Goal: Task Accomplishment & Management: Manage account settings

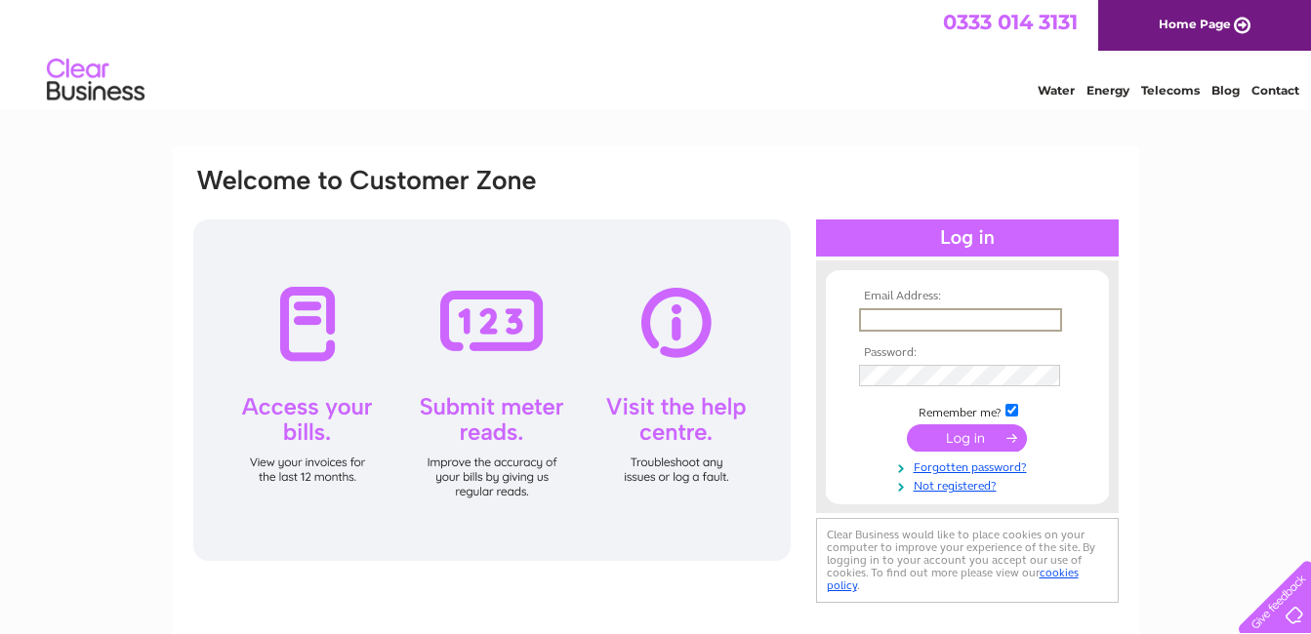
type input "gary.mason2510@gmail.com"
click at [907, 425] on input "submit" at bounding box center [967, 438] width 120 height 27
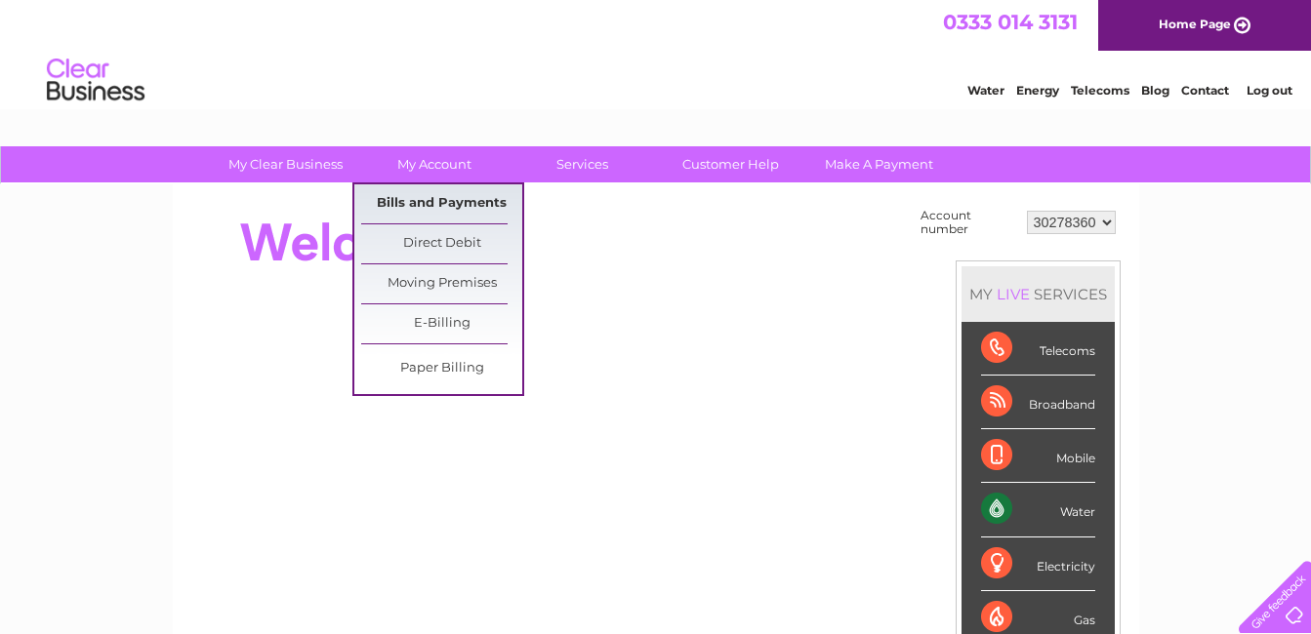
click at [405, 201] on link "Bills and Payments" at bounding box center [441, 203] width 161 height 39
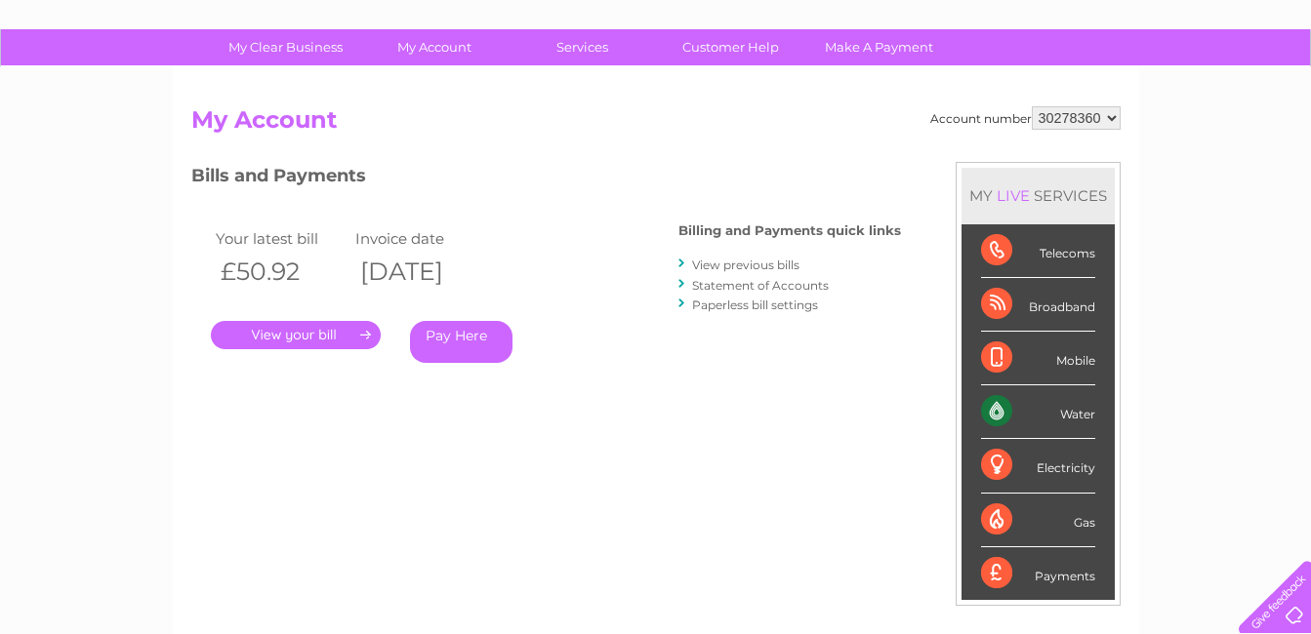
scroll to position [195, 0]
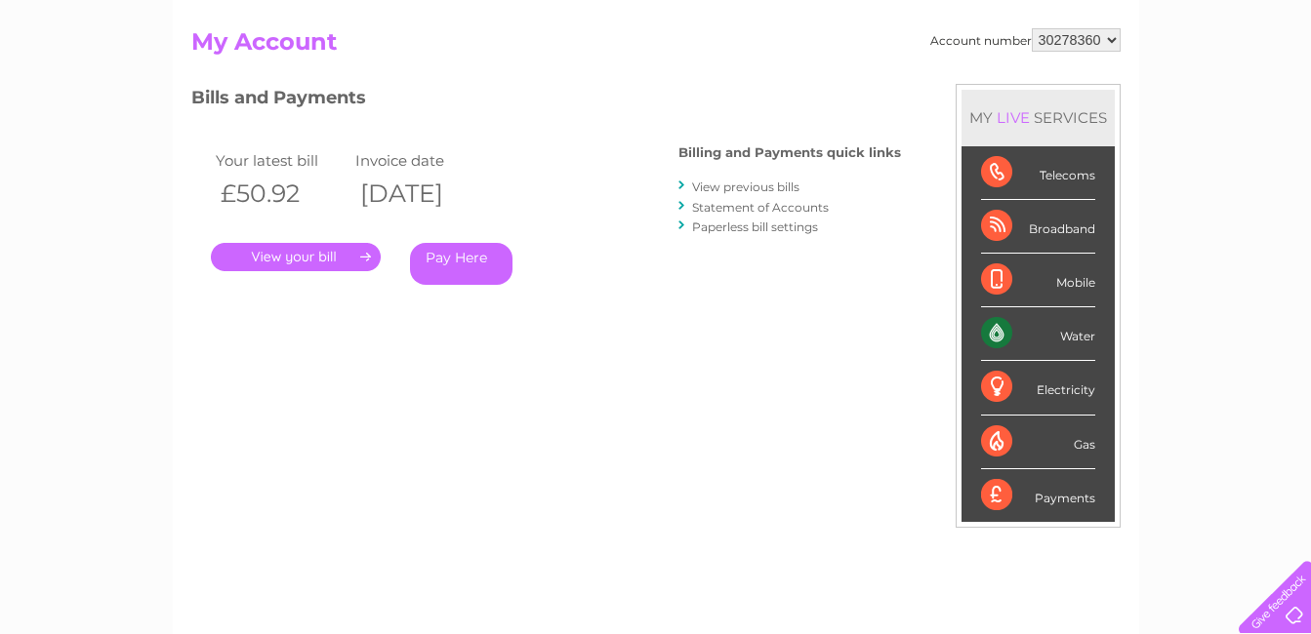
click at [316, 248] on link "." at bounding box center [296, 257] width 170 height 28
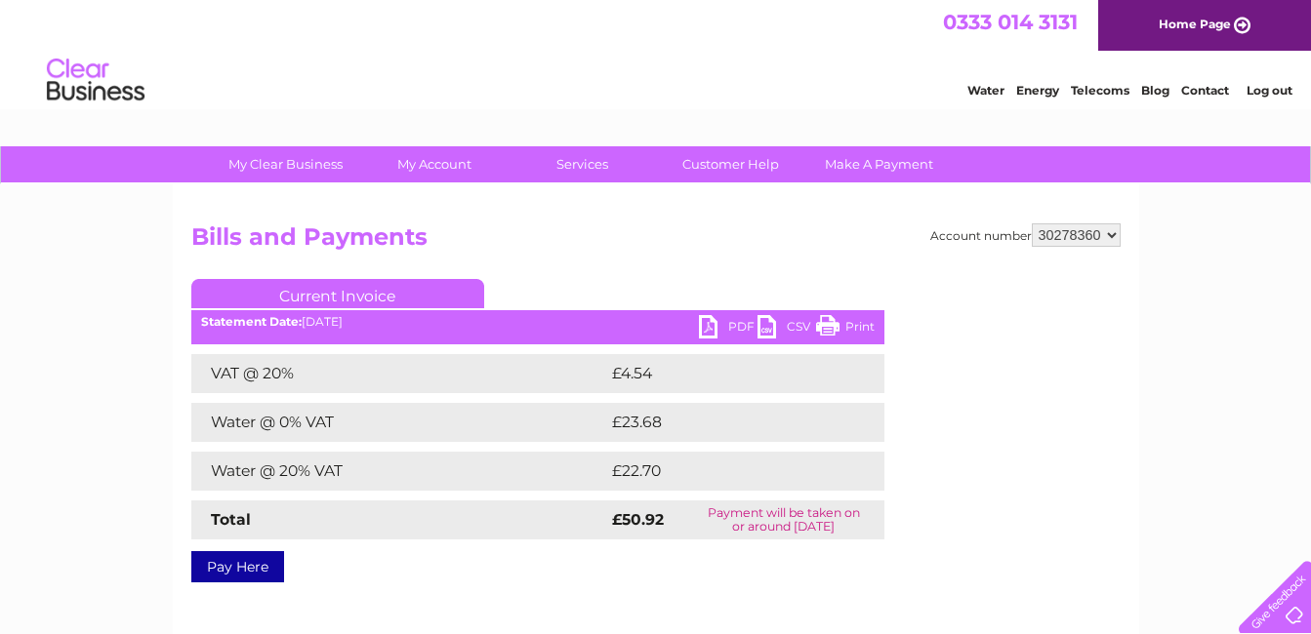
click at [707, 326] on link "PDF" at bounding box center [728, 329] width 59 height 28
click at [1283, 85] on link "Log out" at bounding box center [1269, 90] width 46 height 15
